Goal: Contribute content: Add original content to the website for others to see

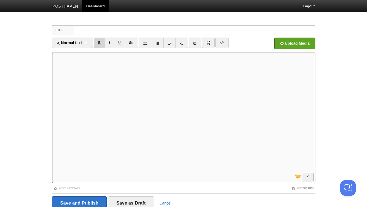
click at [101, 41] on link "B" at bounding box center [99, 43] width 11 height 10
click at [110, 43] on link "I" at bounding box center [110, 43] width 10 height 10
click at [111, 42] on link "I" at bounding box center [110, 43] width 10 height 10
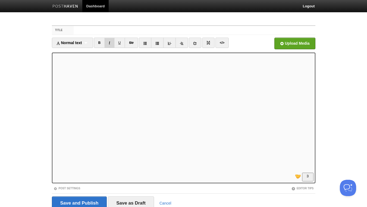
click at [112, 42] on link "I" at bounding box center [110, 43] width 10 height 10
click at [111, 42] on link "I" at bounding box center [110, 43] width 10 height 10
click at [53, 81] on iframe at bounding box center [184, 117] width 264 height 131
click at [197, 42] on icon at bounding box center [195, 43] width 4 height 4
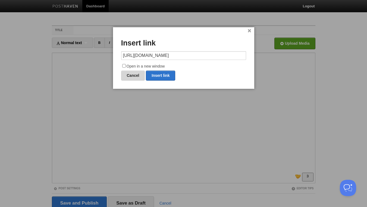
scroll to position [0, 36]
type input "[URL][DOMAIN_NAME]"
click at [125, 65] on input "Open in a new window" at bounding box center [124, 66] width 4 height 4
checkbox input "true"
click at [163, 77] on link "Insert link" at bounding box center [160, 75] width 29 height 10
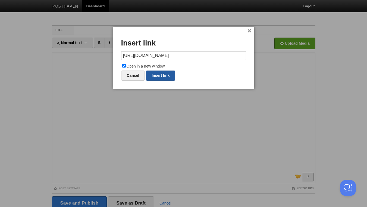
type input "https://"
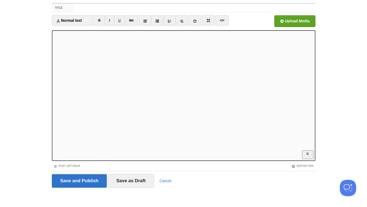
scroll to position [131, 0]
click at [101, 7] on input "Title" at bounding box center [195, 8] width 242 height 9
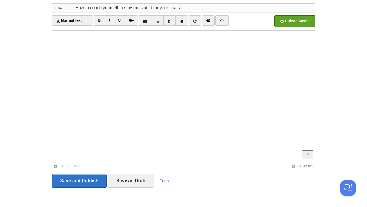
drag, startPoint x: 181, startPoint y: 7, endPoint x: 186, endPoint y: 9, distance: 5.5
click at [183, 7] on input "How to coach yourself to stay motivated for your goals." at bounding box center [195, 8] width 242 height 9
type input "How to coach yourself to stay motivated for your goals and dreams. Why desperat…"
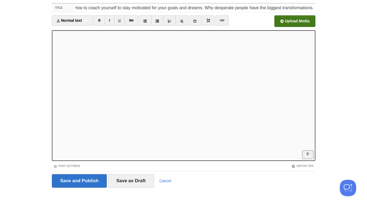
click at [290, 24] on input "file" at bounding box center [131, 23] width 412 height 28
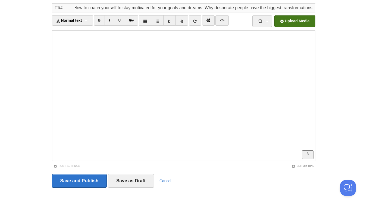
click at [202, 8] on input "How to coach yourself to stay motivated for your goals and dreams. Why desperat…" at bounding box center [195, 8] width 242 height 9
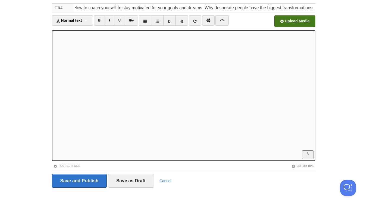
scroll to position [143, 0]
click at [101, 18] on link "B" at bounding box center [99, 20] width 11 height 10
click at [101, 20] on link "B" at bounding box center [99, 20] width 11 height 10
click at [87, 180] on input "Save and Publish" at bounding box center [79, 181] width 55 height 14
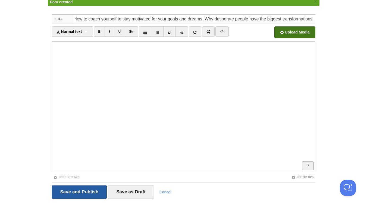
scroll to position [20, 0]
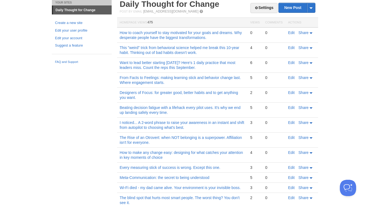
click at [171, 35] on td "How to coach yourself to stay motivated for your goals and dreams. Why desperat…" at bounding box center [182, 34] width 131 height 15
click at [172, 33] on link "How to coach yourself to stay motivated for your goals and dreams. Why desperat…" at bounding box center [181, 34] width 122 height 9
